Goal: Task Accomplishment & Management: Use online tool/utility

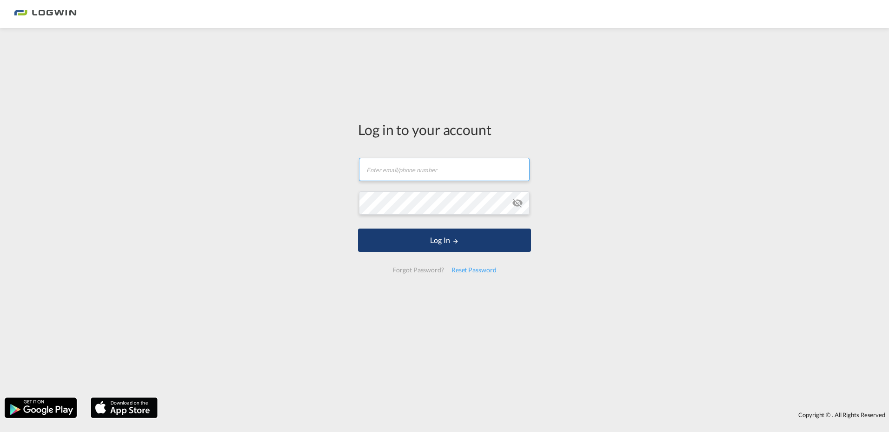
type input "[PERSON_NAME][EMAIL_ADDRESS][PERSON_NAME][DOMAIN_NAME]"
click at [444, 249] on button "Log In" at bounding box center [444, 239] width 173 height 23
